Goal: Transaction & Acquisition: Download file/media

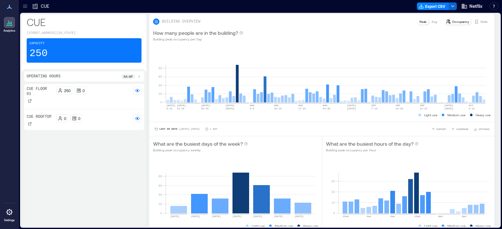
click at [27, 7] on icon at bounding box center [25, 6] width 6 height 6
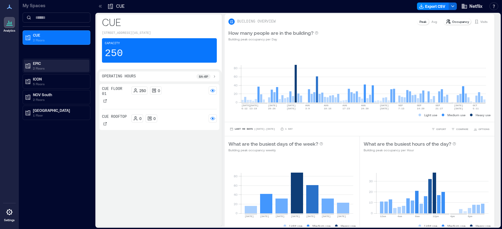
click at [40, 67] on p "2 Floors" at bounding box center [59, 68] width 53 height 5
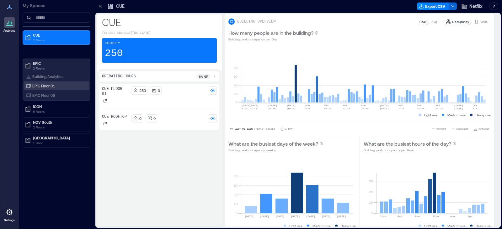
click at [47, 85] on p "EPIC Floor 01" at bounding box center [43, 85] width 23 height 5
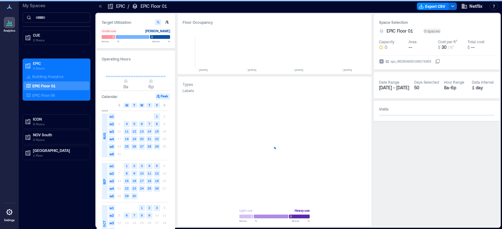
scroll to position [0, 1088]
click at [126, 146] on text "25" at bounding box center [127, 147] width 4 height 4
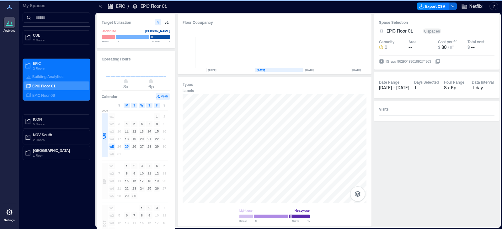
scroll to position [0, 1086]
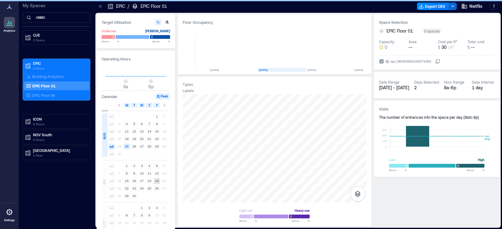
click at [158, 208] on rect at bounding box center [157, 208] width 6 height 6
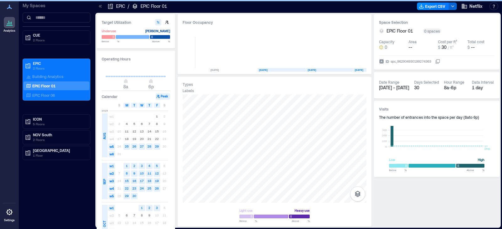
click at [156, 208] on text "3" at bounding box center [157, 208] width 2 height 4
click at [126, 145] on text "25" at bounding box center [127, 147] width 4 height 4
click at [157, 208] on text "3" at bounding box center [157, 208] width 2 height 4
click at [43, 198] on div "My Spaces CUE 2 Floors EPIC 2 Floors Building Analytics EPIC Floor 01 EPIC Floo…" at bounding box center [56, 114] width 75 height 229
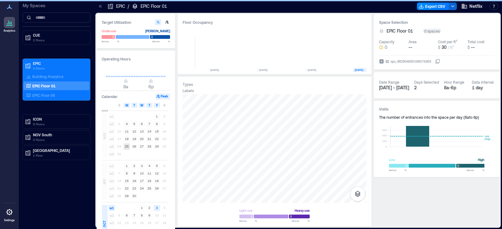
scroll to position [0, 1088]
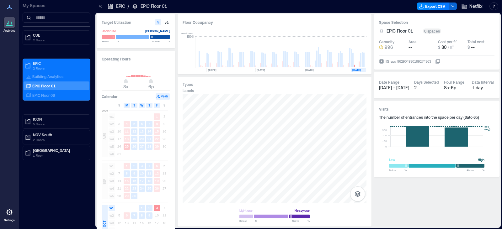
click at [125, 146] on text "25" at bounding box center [127, 147] width 4 height 4
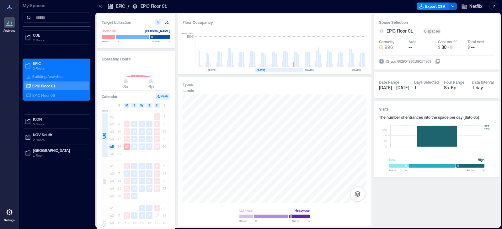
scroll to position [0, 1086]
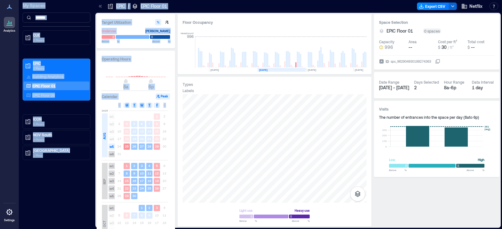
click at [155, 209] on rect at bounding box center [157, 208] width 6 height 6
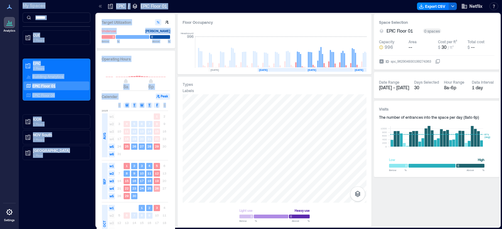
scroll to position [0, 1088]
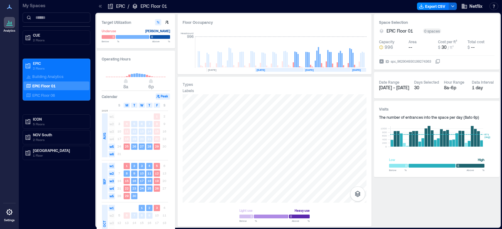
click at [65, 202] on div "My Spaces CUE 2 Floors EPIC 2 Floors Building Analytics EPIC Floor 01 EPIC Floo…" at bounding box center [56, 114] width 75 height 229
click at [456, 7] on button "button" at bounding box center [452, 7] width 8 height 8
click at [428, 6] on button "Export CSV" at bounding box center [433, 7] width 32 height 8
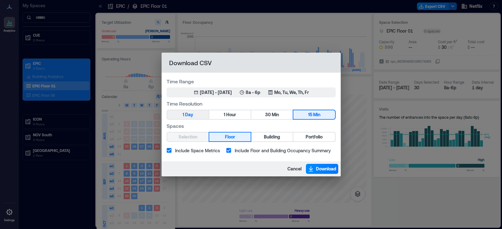
click at [187, 115] on span "Day" at bounding box center [189, 115] width 8 height 8
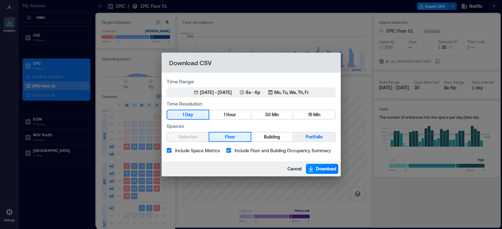
click at [313, 141] on button "Portfolio" at bounding box center [313, 137] width 41 height 9
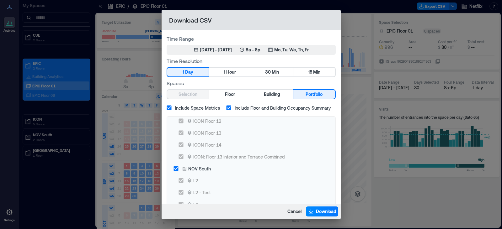
scroll to position [157, 0]
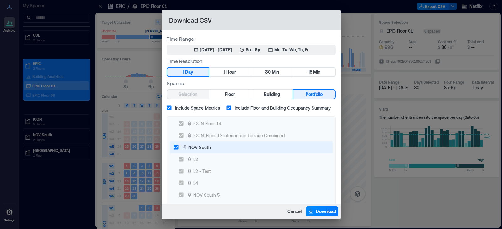
click at [198, 148] on div "NOV South" at bounding box center [199, 147] width 23 height 7
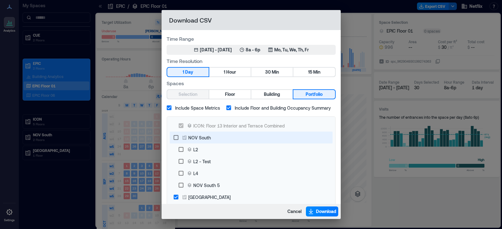
scroll to position [168, 0]
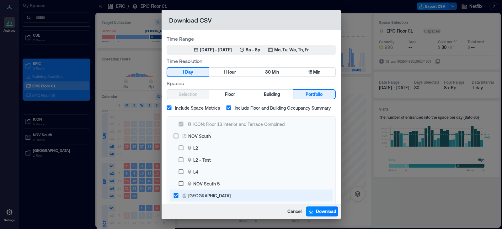
click at [192, 196] on div "[GEOGRAPHIC_DATA]" at bounding box center [209, 195] width 42 height 7
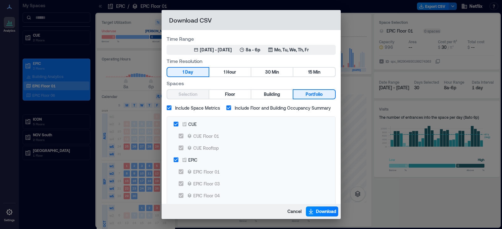
scroll to position [0, 0]
click at [316, 210] on button "Download" at bounding box center [322, 212] width 32 height 10
